Goal: Information Seeking & Learning: Learn about a topic

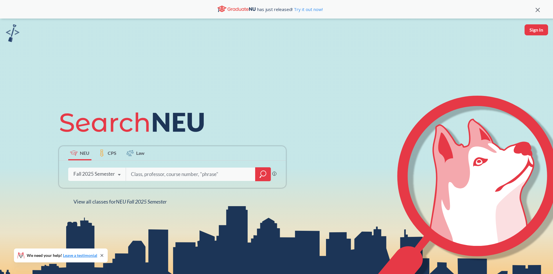
click at [233, 173] on input "search" at bounding box center [190, 174] width 121 height 12
type input "D"
click at [148, 163] on div "Phrase search guarantees the exact search appears in the results. Ex. If you wa…" at bounding box center [172, 174] width 227 height 27
click at [147, 169] on input "search" at bounding box center [190, 174] width 121 height 12
type input "neural netwroks"
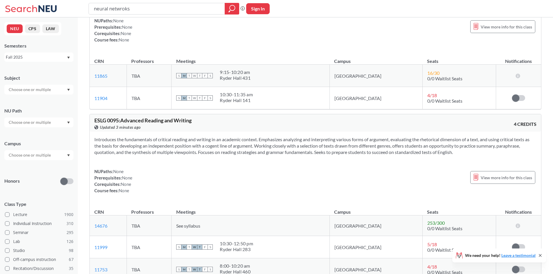
scroll to position [705, 0]
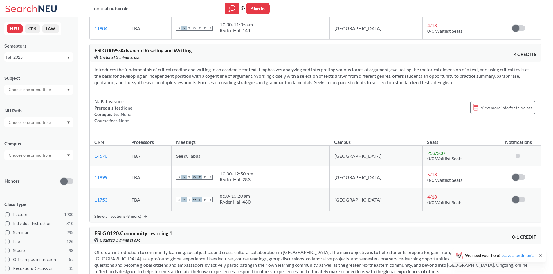
drag, startPoint x: 138, startPoint y: 12, endPoint x: 31, endPoint y: 9, distance: 107.1
click at [31, 10] on div "neural netwroks Phrase search guarantees the exact search appears in the result…" at bounding box center [276, 8] width 553 height 17
type input "deep learning"
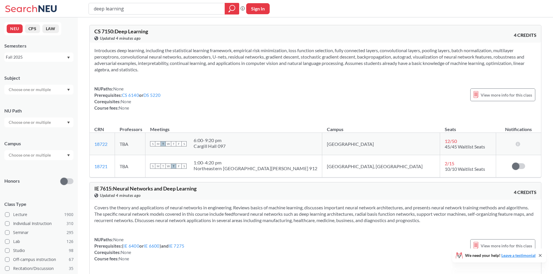
click at [313, 114] on div "Introduces deep learning, including the statistical learning framework, empiric…" at bounding box center [315, 82] width 451 height 78
